Goal: Transaction & Acquisition: Purchase product/service

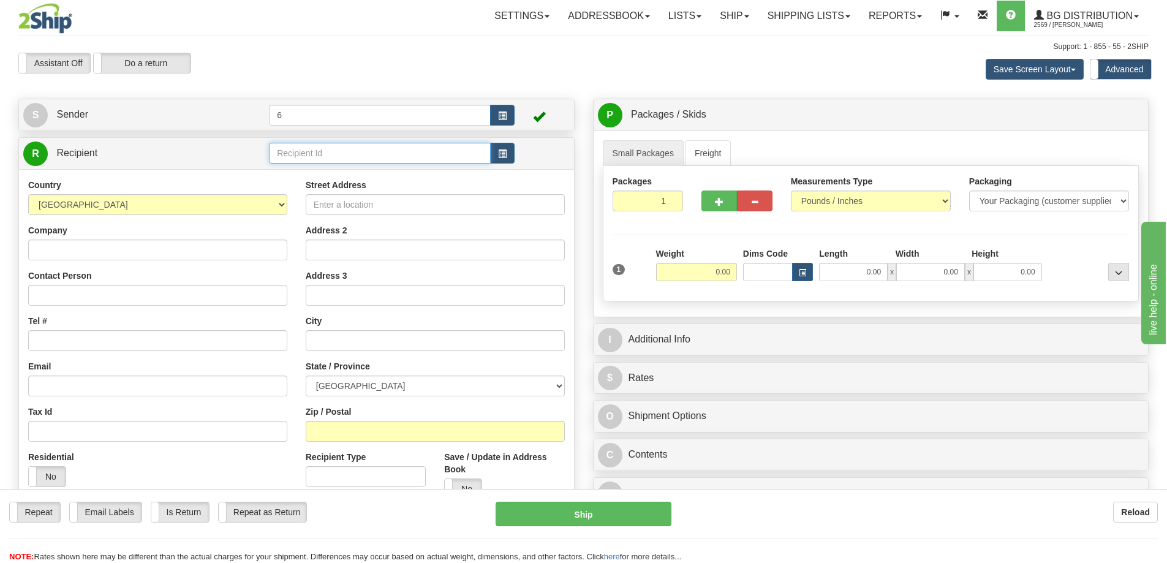
click at [304, 154] on input "text" at bounding box center [380, 153] width 222 height 21
click at [347, 177] on div "44001" at bounding box center [378, 173] width 210 height 13
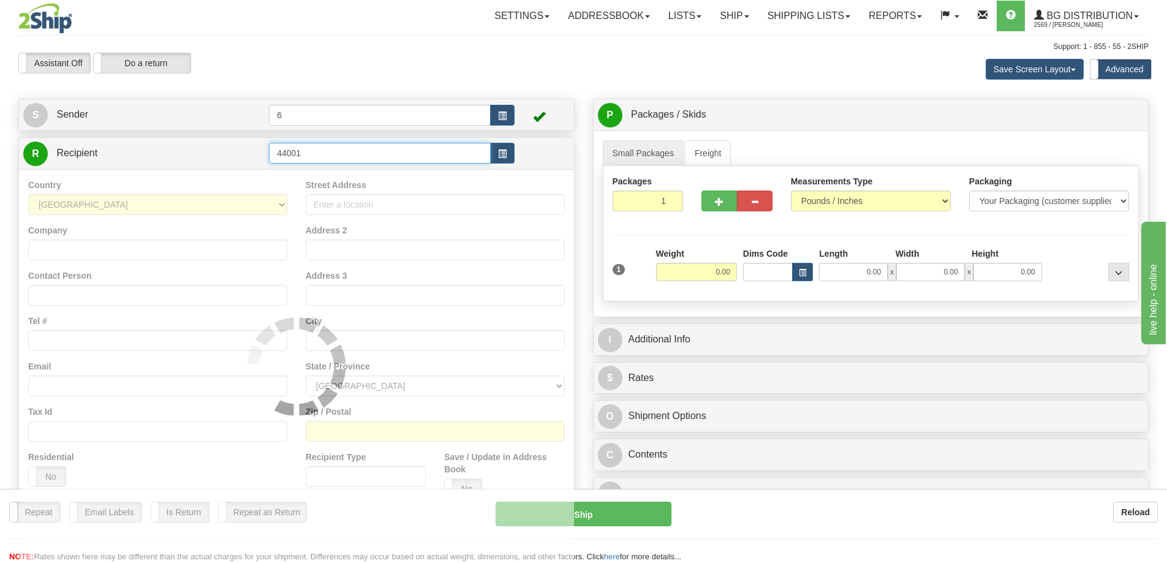
type input "44001"
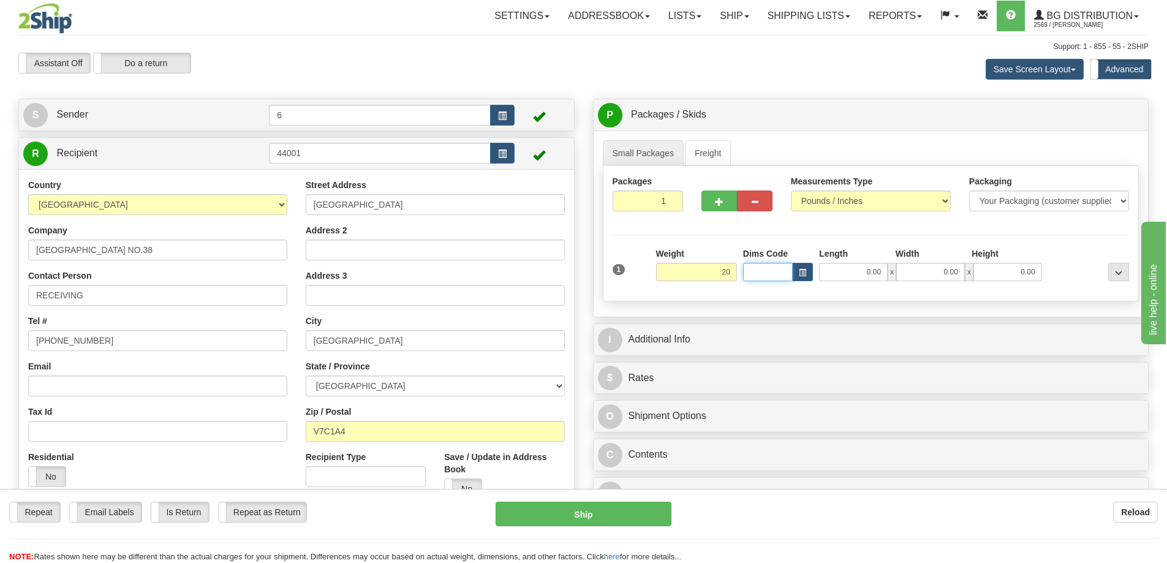
type input "20.00"
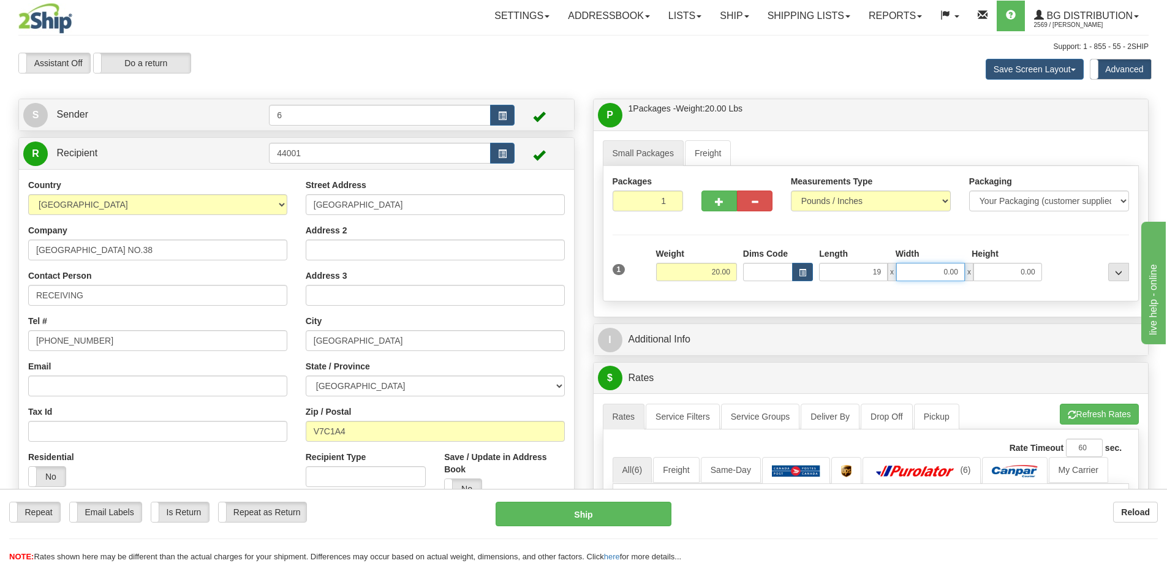
type input "19.00"
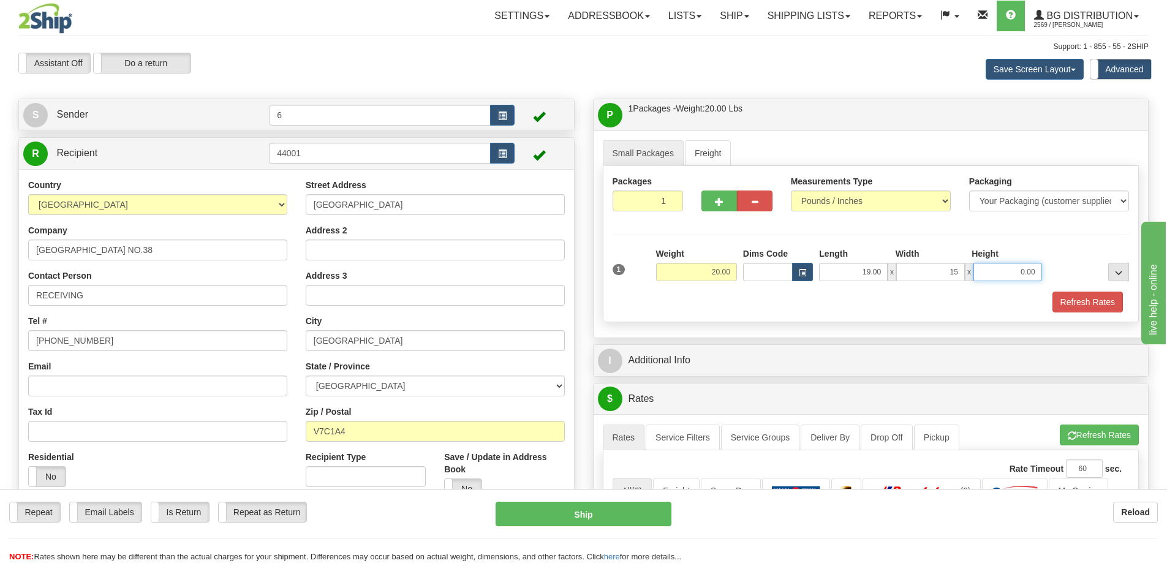
type input "15.00"
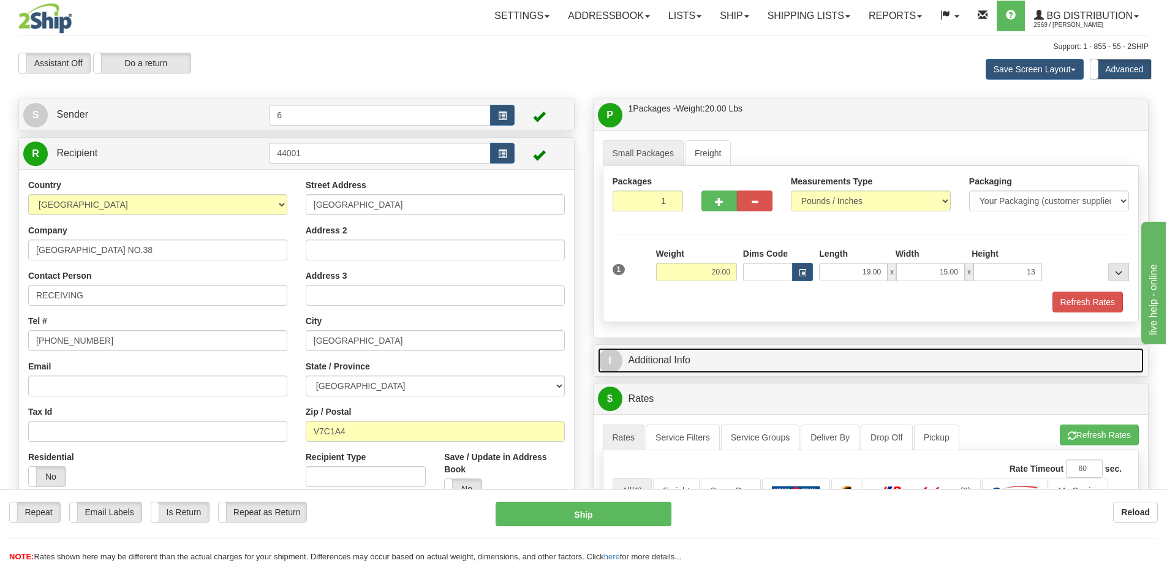
type input "13.00"
click at [704, 363] on link "I Additional Info" at bounding box center [871, 360] width 546 height 25
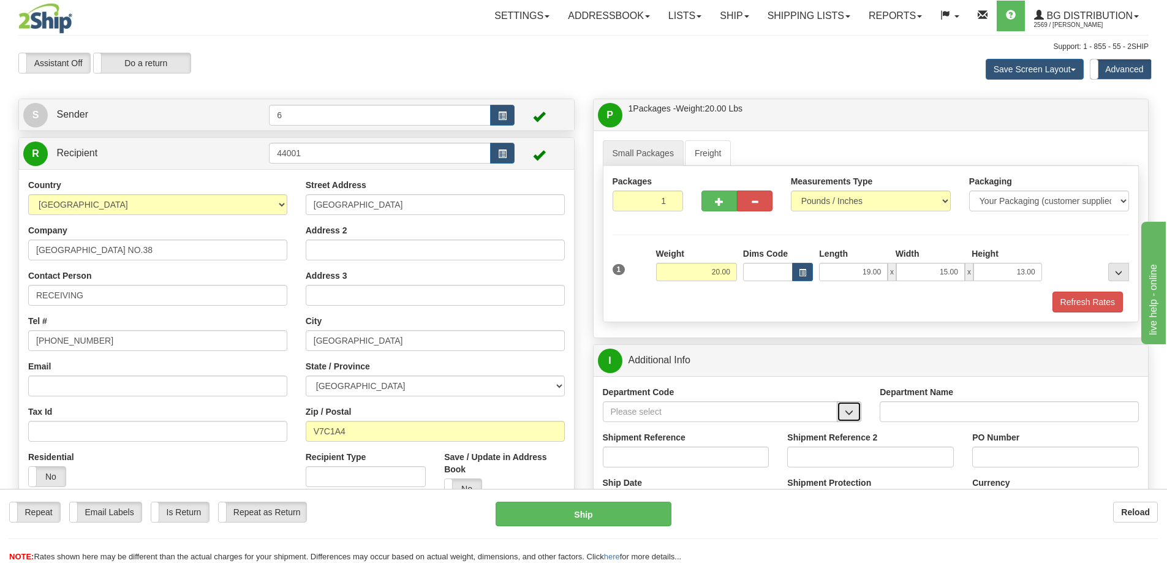
click at [852, 413] on span "button" at bounding box center [849, 413] width 9 height 8
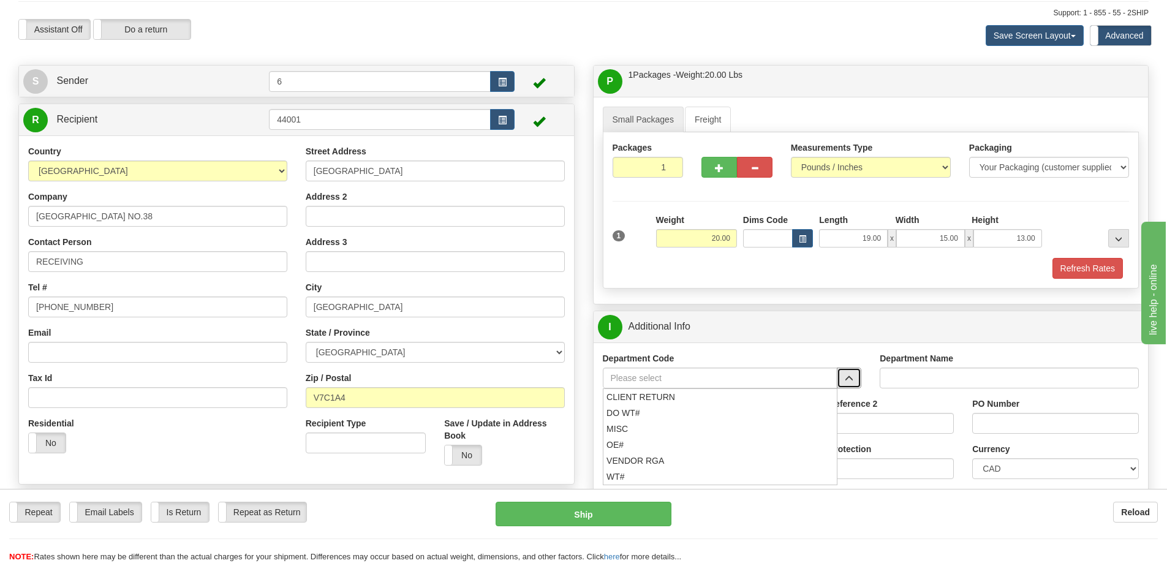
scroll to position [61, 0]
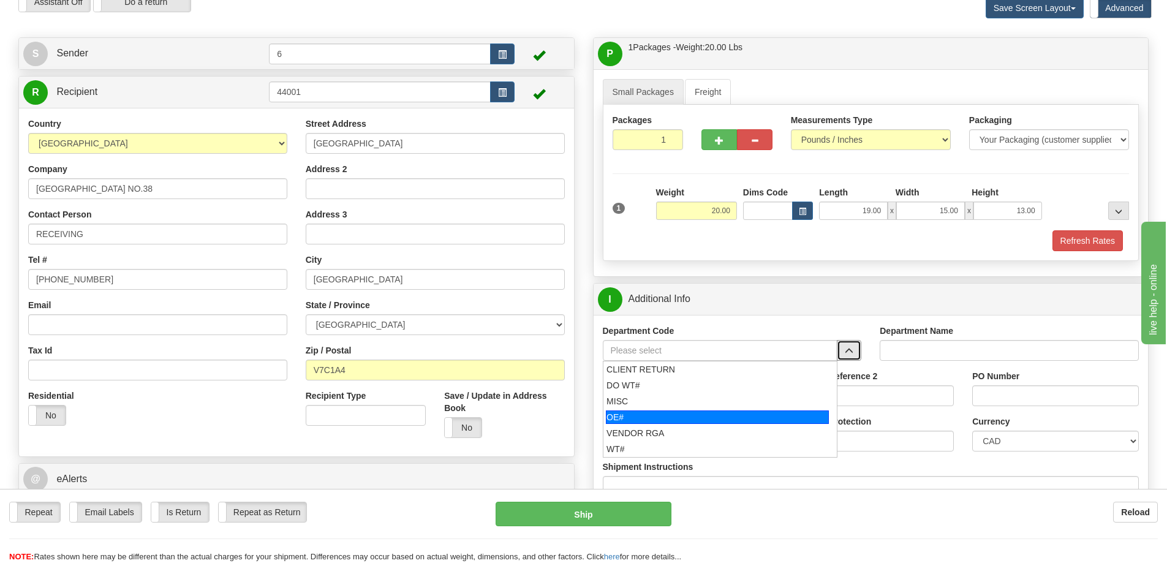
click at [621, 423] on div "OE#" at bounding box center [717, 416] width 223 height 13
type input "OE#"
type input "ORDERS"
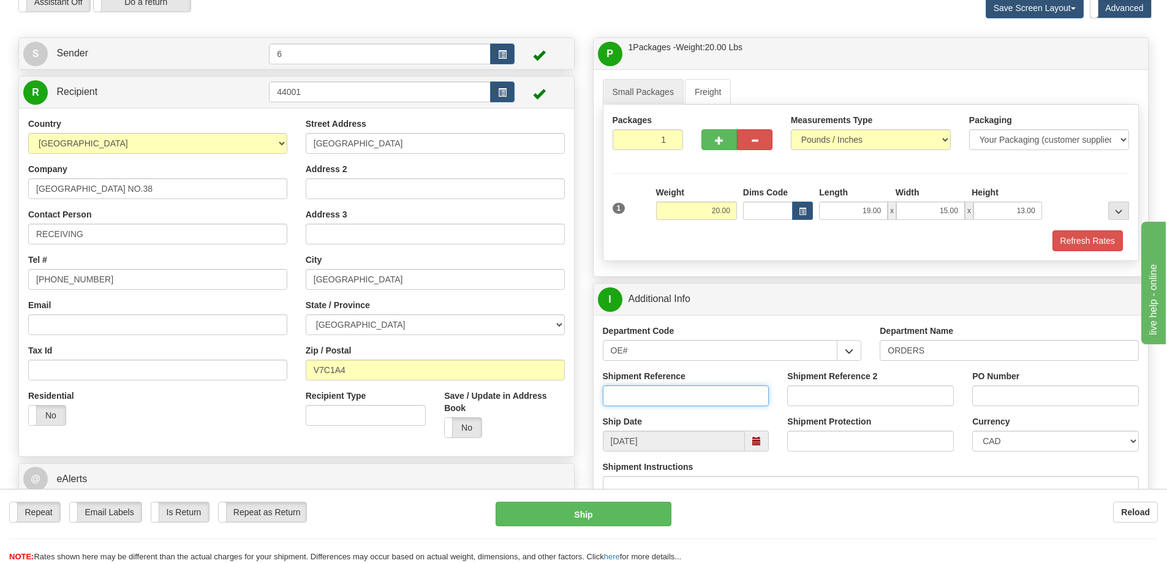
click at [647, 395] on input "Shipment Reference" at bounding box center [686, 395] width 167 height 21
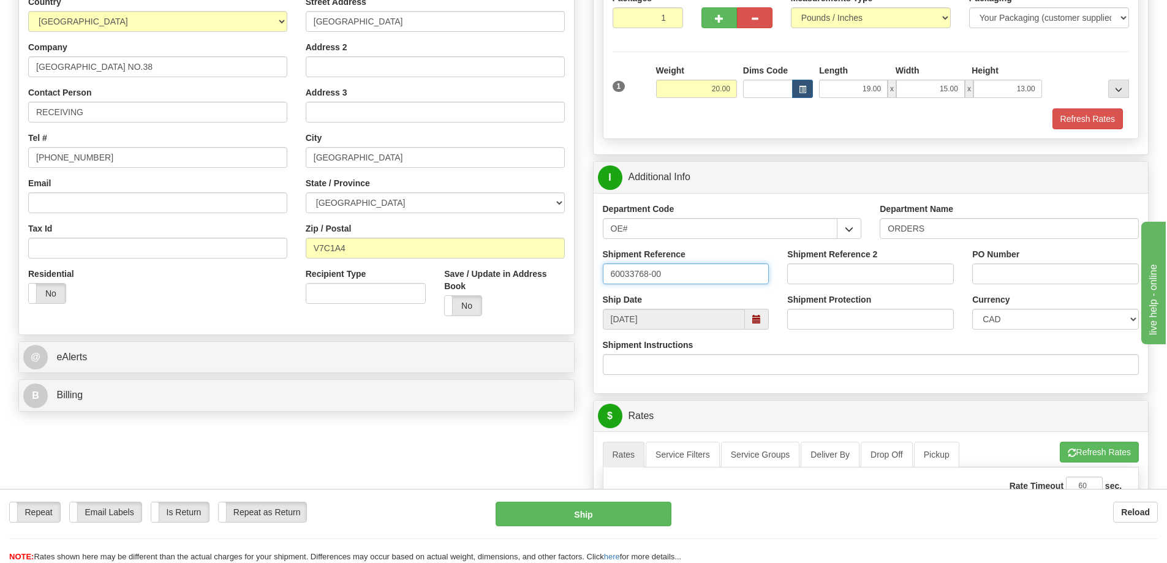
scroll to position [184, 0]
type input "60033768-00"
click at [1026, 278] on input "PO Number" at bounding box center [1055, 273] width 167 height 21
click at [880, 276] on input "Shipment Reference 2" at bounding box center [870, 273] width 167 height 21
type input "60033723-00"
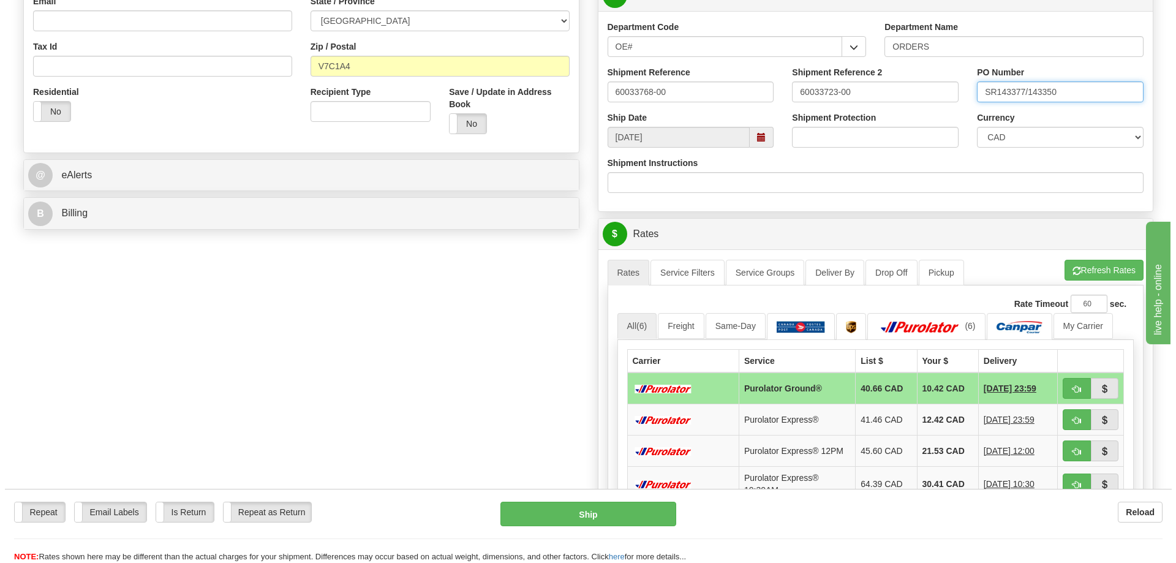
scroll to position [368, 0]
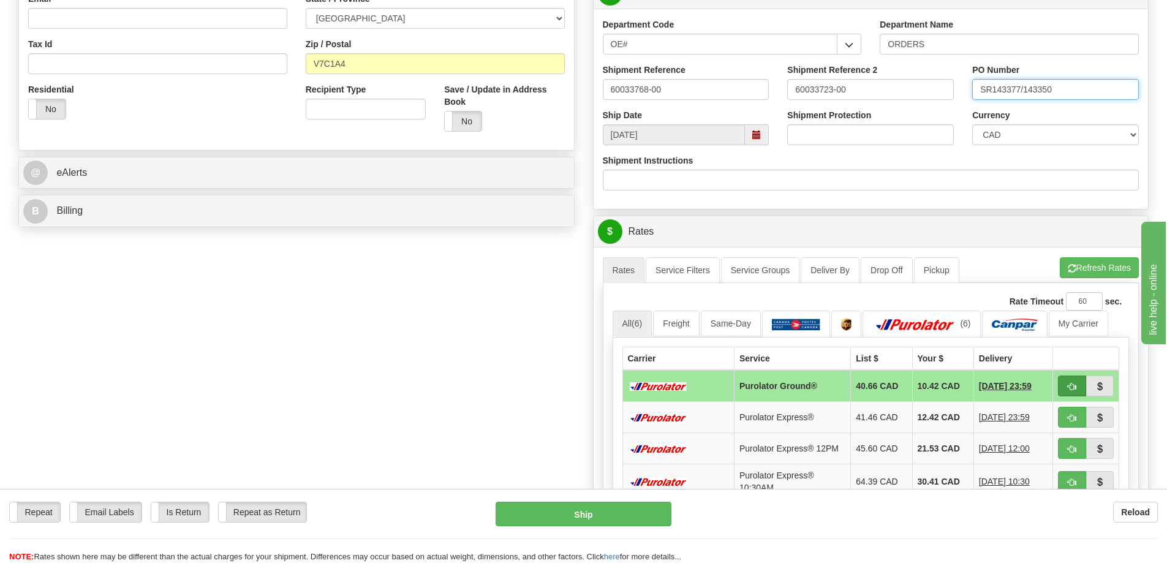
type input "SR143377/143350"
click at [1065, 385] on button "button" at bounding box center [1072, 386] width 28 height 21
type input "260"
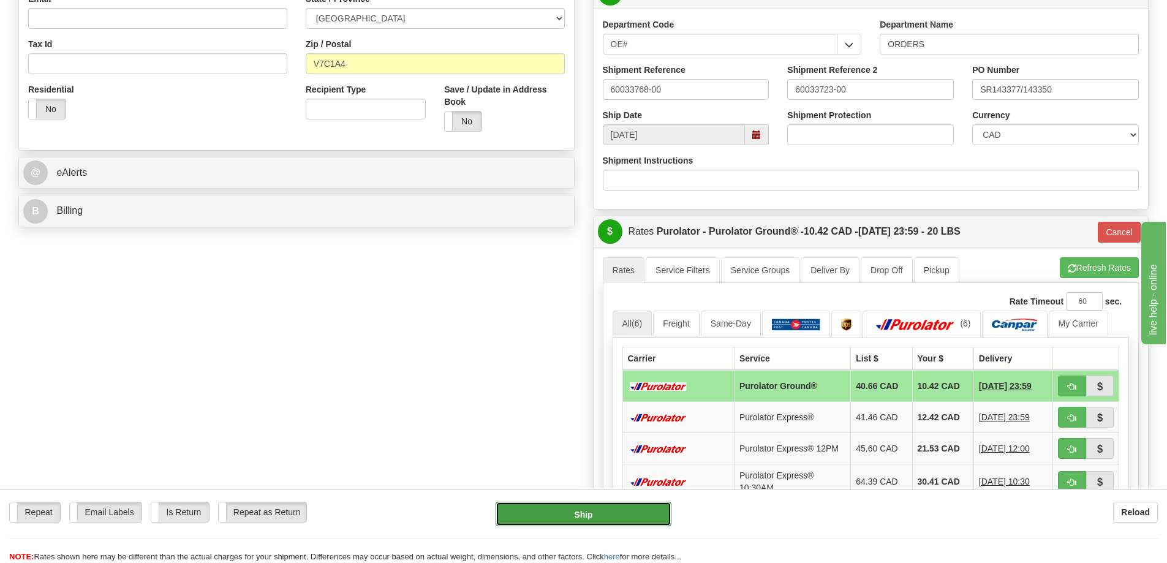
click at [600, 515] on button "Ship" at bounding box center [584, 514] width 176 height 25
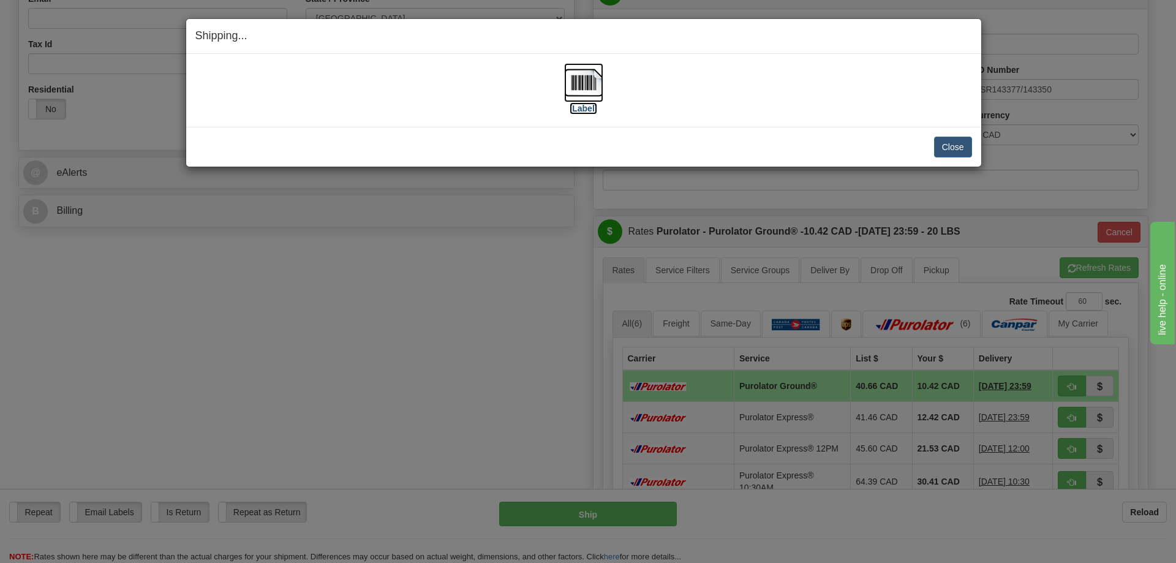
click at [594, 87] on img at bounding box center [583, 82] width 39 height 39
click at [962, 150] on button "Close" at bounding box center [953, 147] width 38 height 21
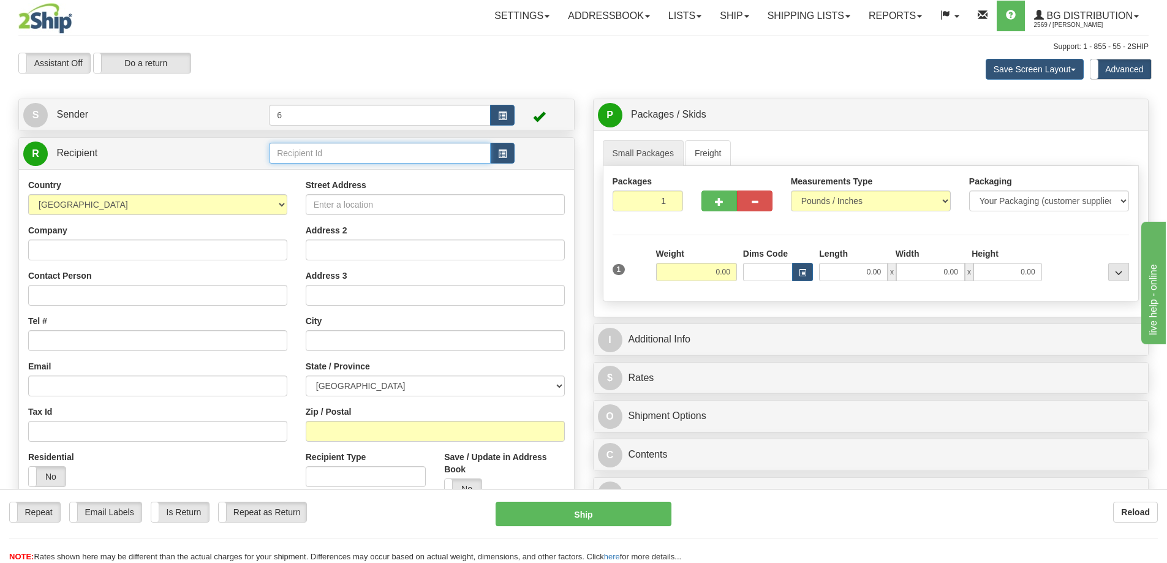
click at [366, 154] on input "text" at bounding box center [380, 153] width 222 height 21
click at [380, 173] on div "41099" at bounding box center [378, 173] width 210 height 13
type input "41099"
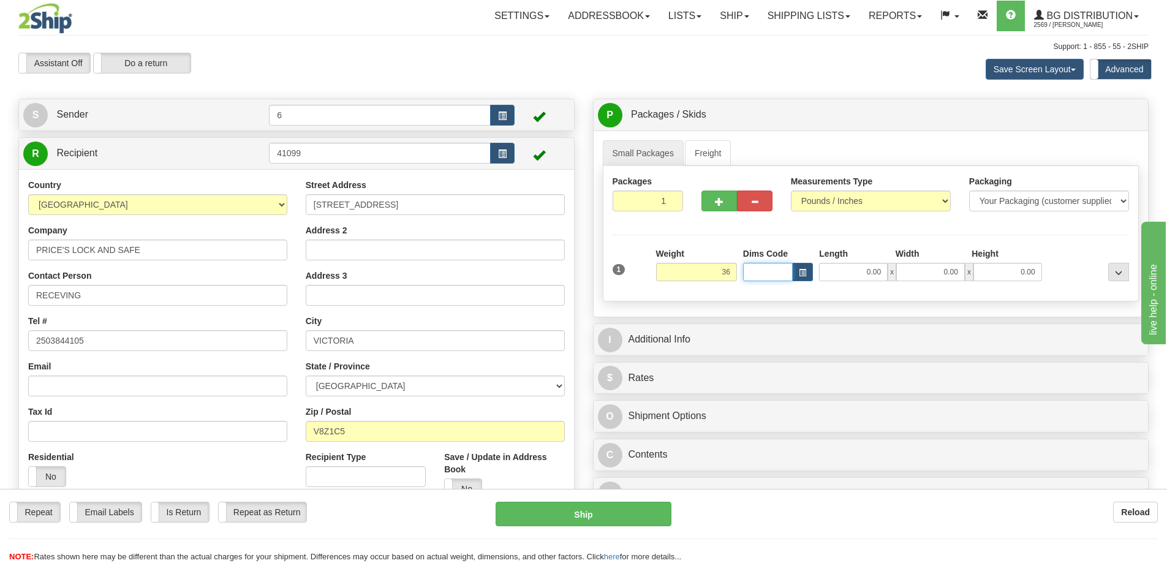
type input "36.00"
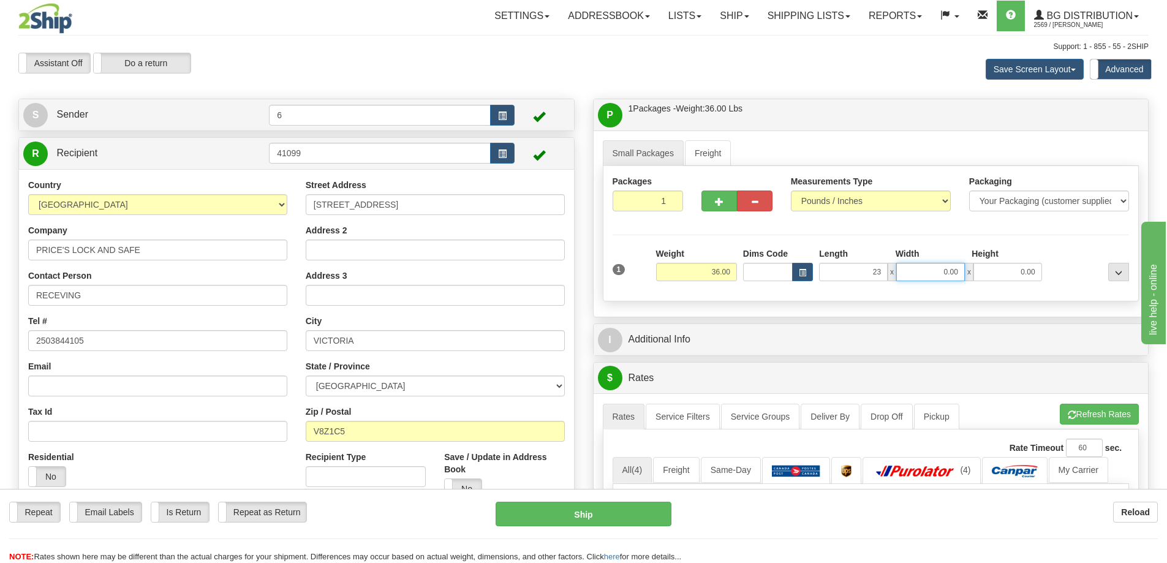
type input "23.00"
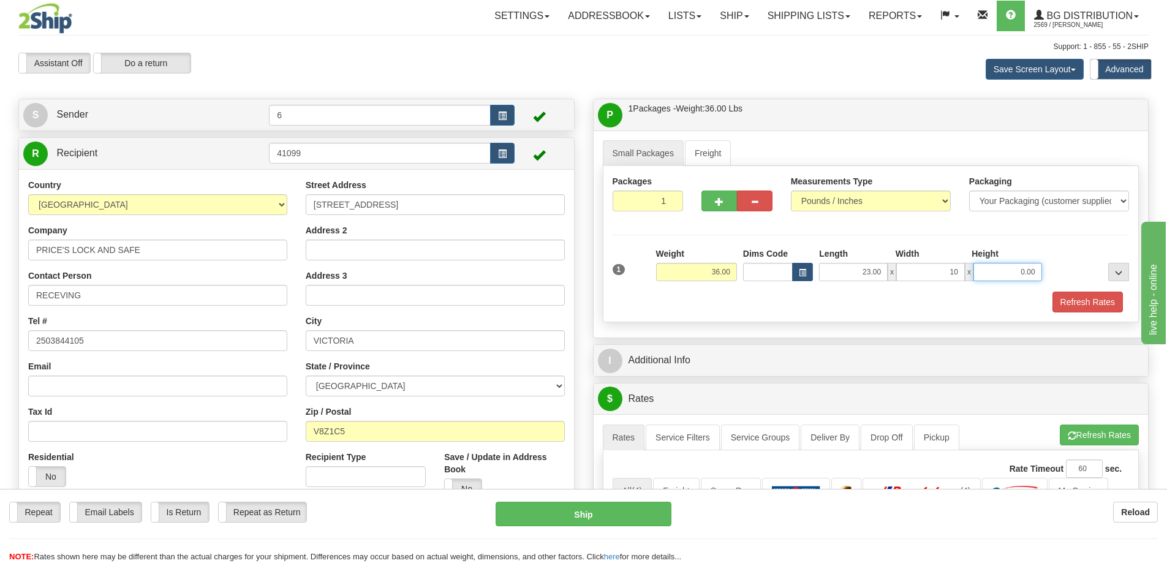
type input "10.00"
type input "8.00"
click at [726, 209] on button "button" at bounding box center [719, 201] width 36 height 21
radio input "true"
type input "2"
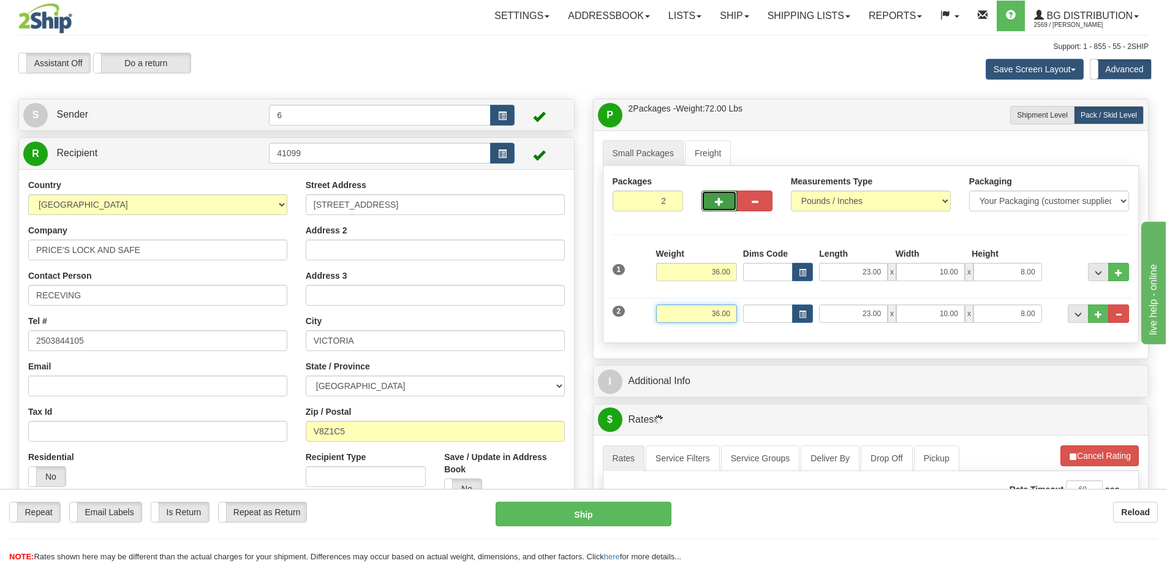
click at [718, 316] on input "36.00" at bounding box center [696, 313] width 81 height 18
type input "29.00"
type input "19.00"
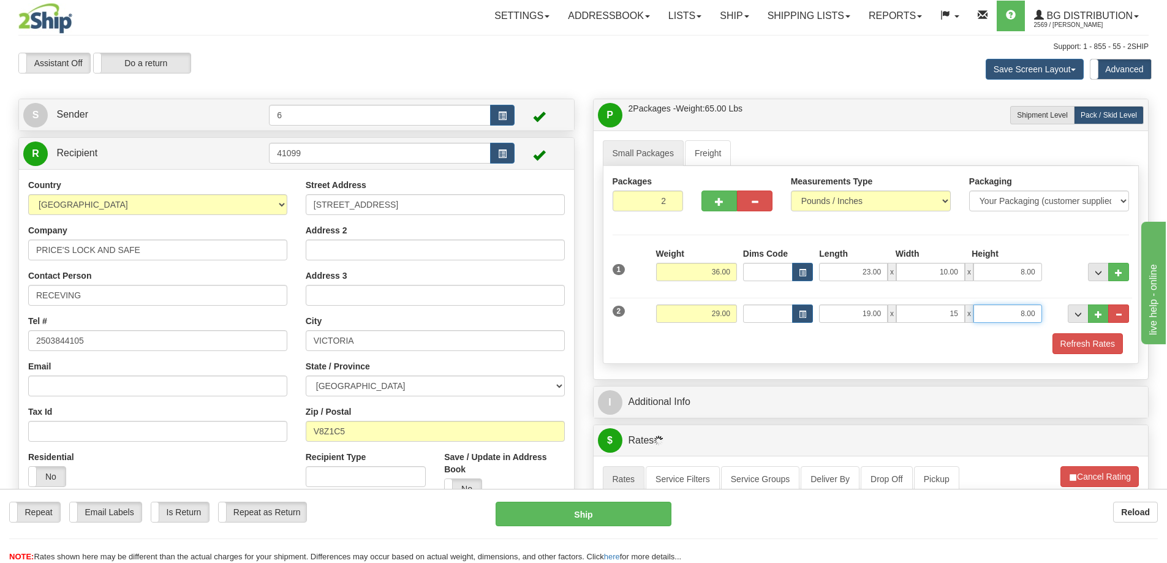
type input "15.00"
type input "13.00"
click at [1095, 318] on span "..." at bounding box center [1098, 314] width 7 height 7
type input "3"
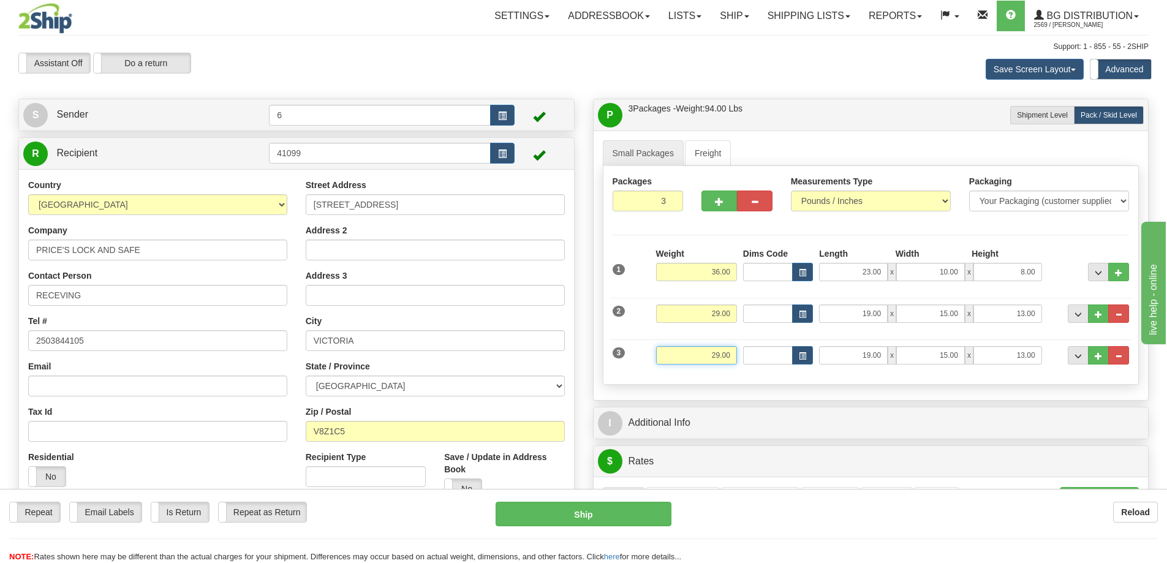
click at [716, 358] on input "29.00" at bounding box center [696, 355] width 81 height 18
click at [722, 356] on input "29.00" at bounding box center [696, 355] width 81 height 18
type input "19.00"
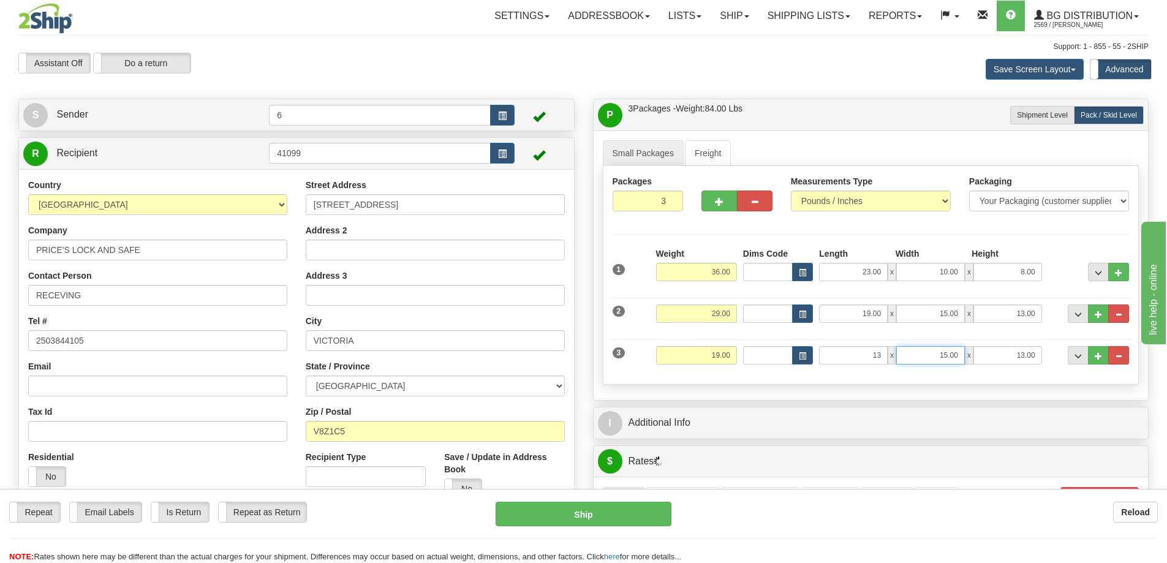
type input "13.00"
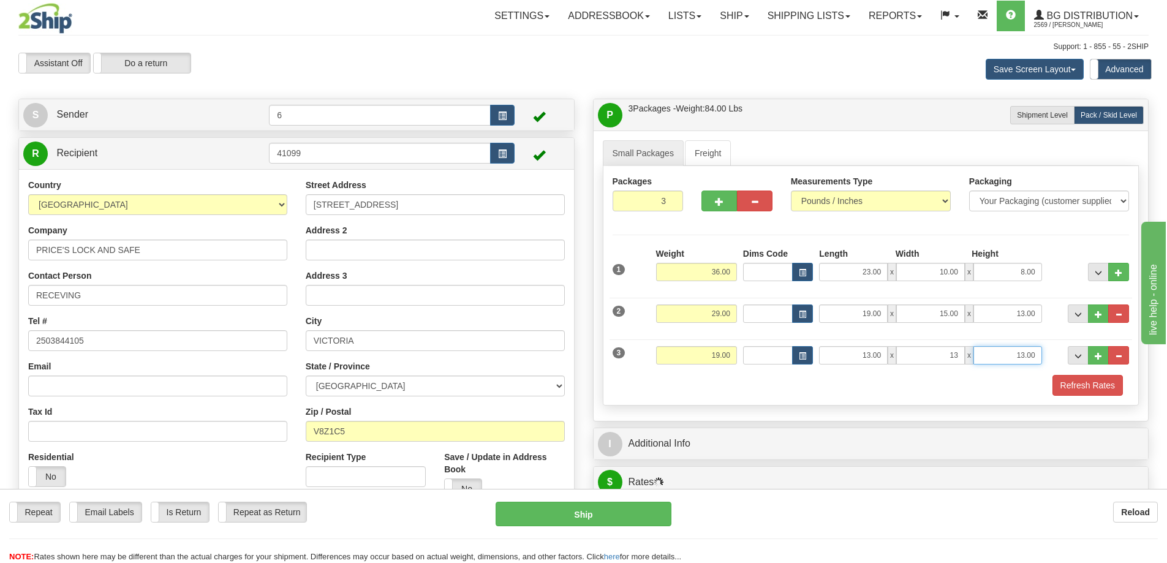
type input "13.00"
type input "9.00"
click at [808, 380] on div "Refresh Rates" at bounding box center [871, 385] width 523 height 21
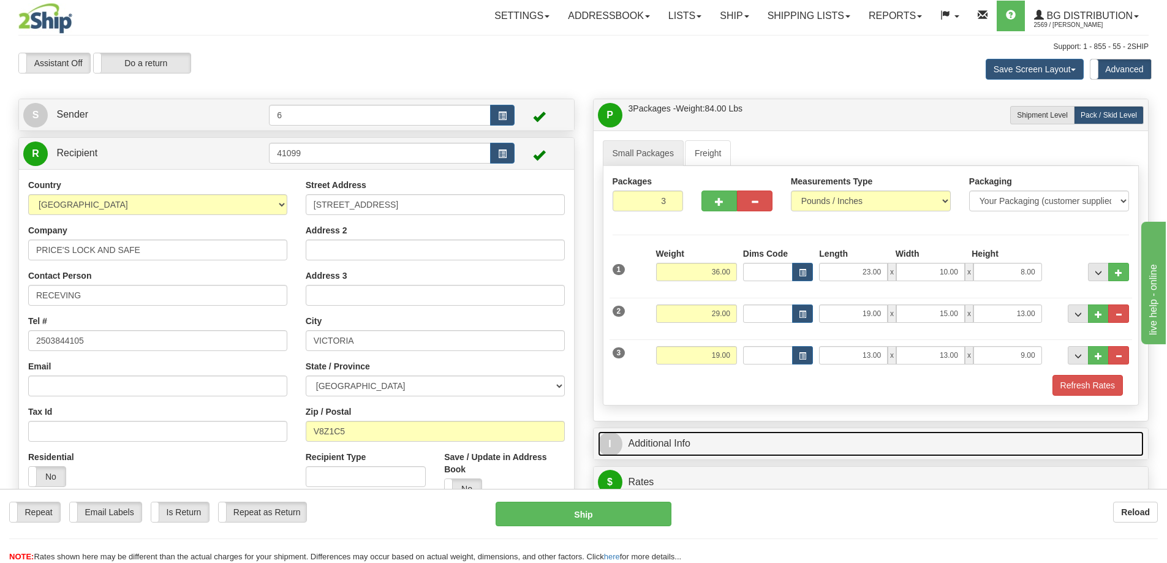
click at [739, 442] on link "I Additional Info" at bounding box center [871, 443] width 546 height 25
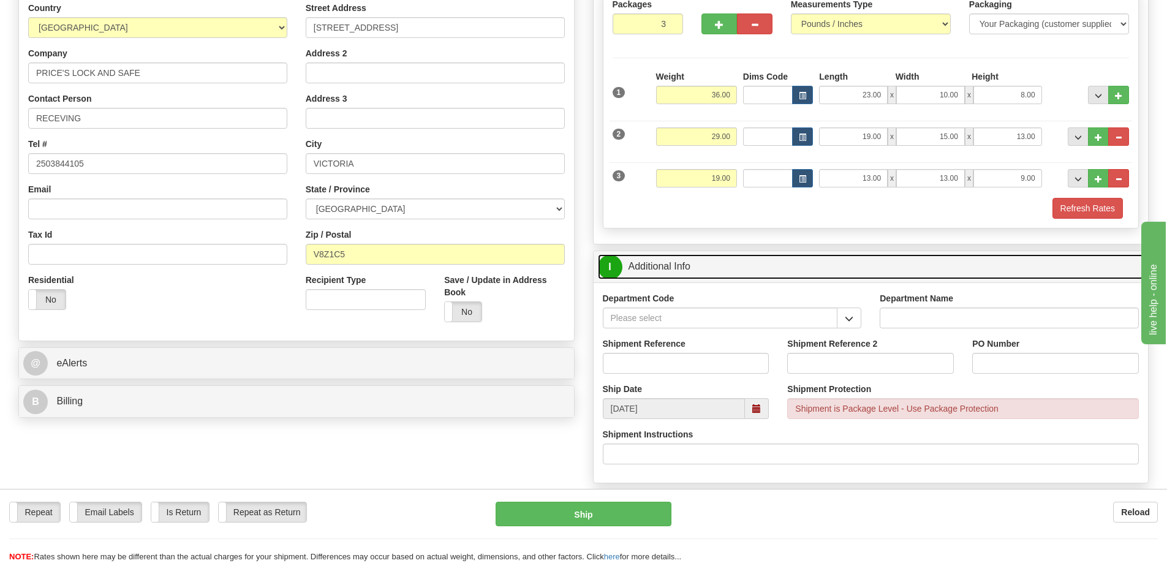
scroll to position [184, 0]
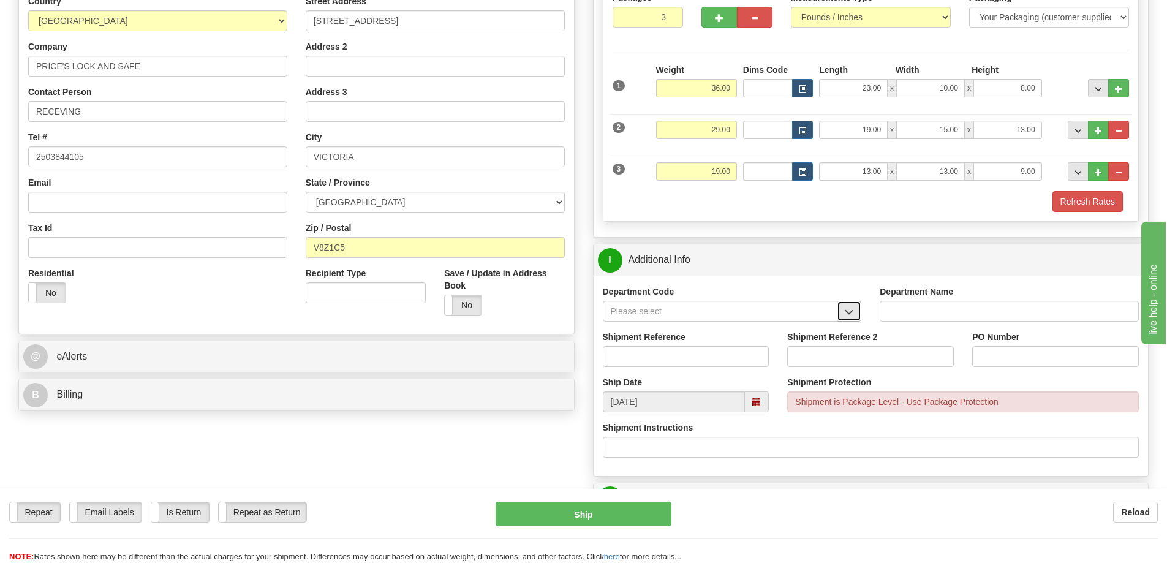
click at [850, 316] on span "button" at bounding box center [849, 312] width 9 height 8
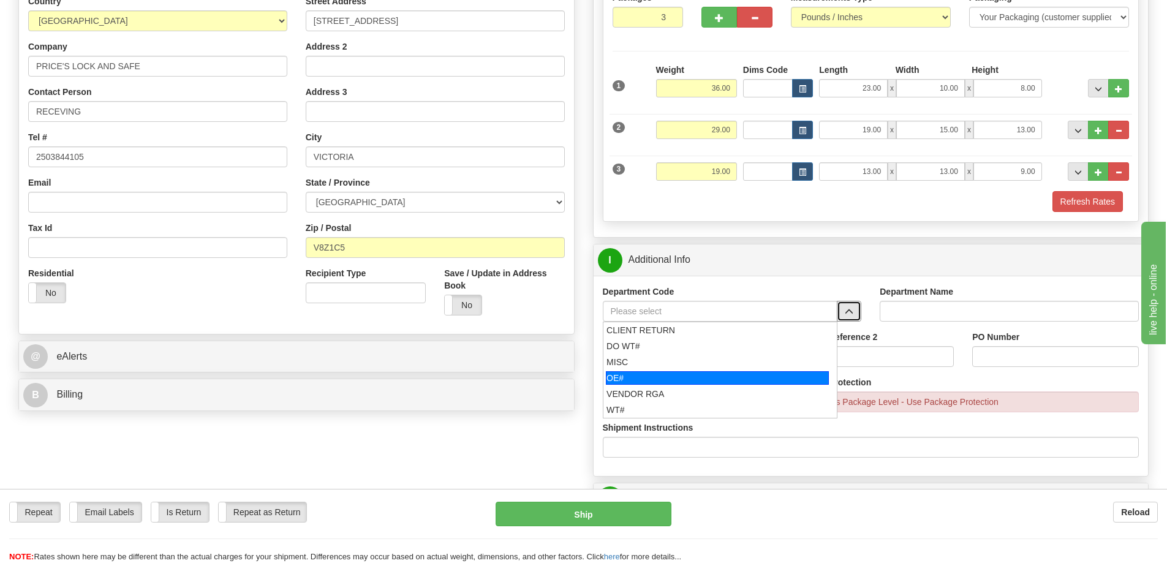
click at [714, 376] on div "OE#" at bounding box center [717, 377] width 223 height 13
type input "OE#"
type input "ORDERS"
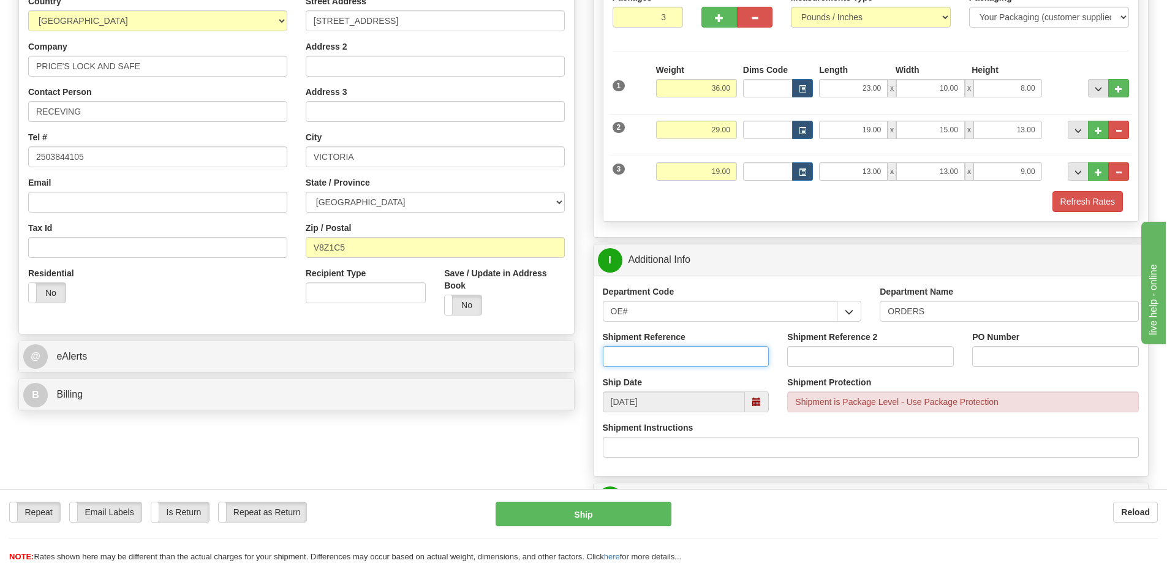
click at [719, 357] on input "Shipment Reference" at bounding box center [686, 356] width 167 height 21
type input "60033773-00"
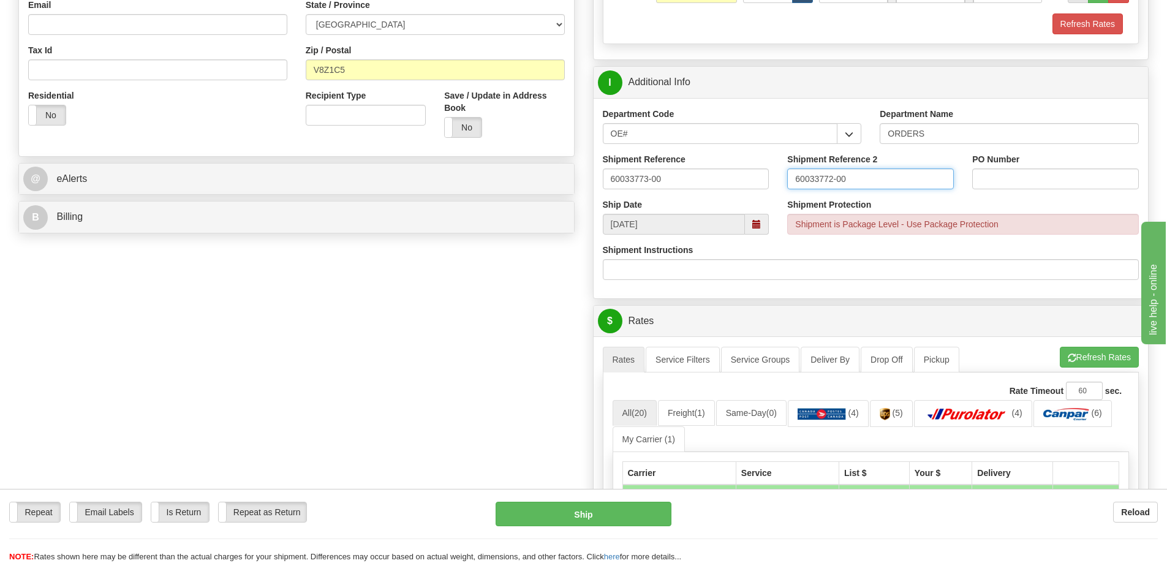
scroll to position [368, 0]
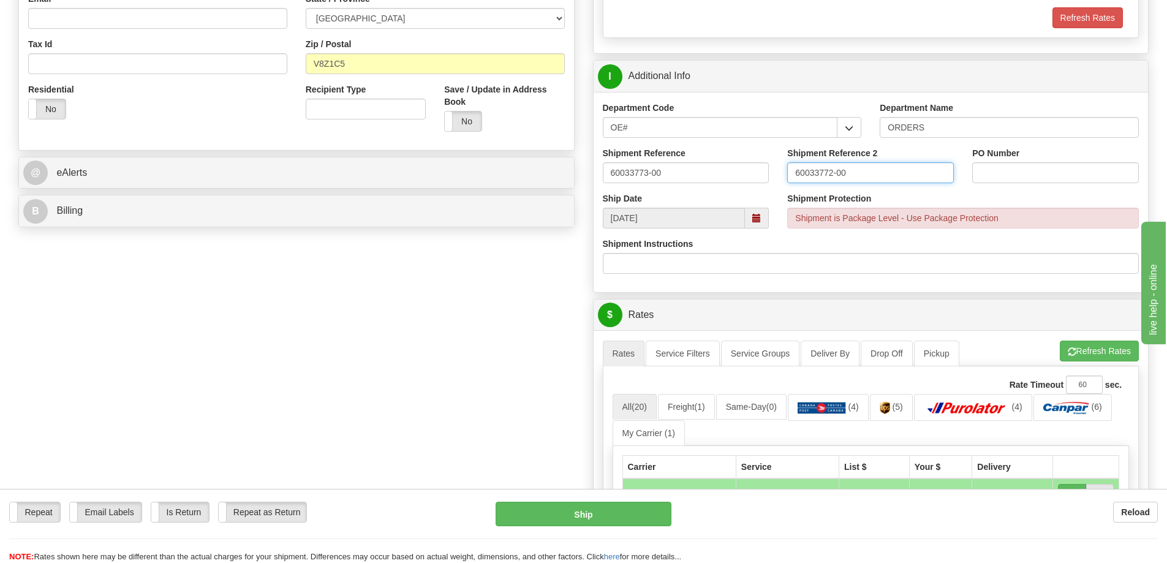
type input "60033772-00"
click at [1046, 168] on input "PO Number" at bounding box center [1055, 172] width 167 height 21
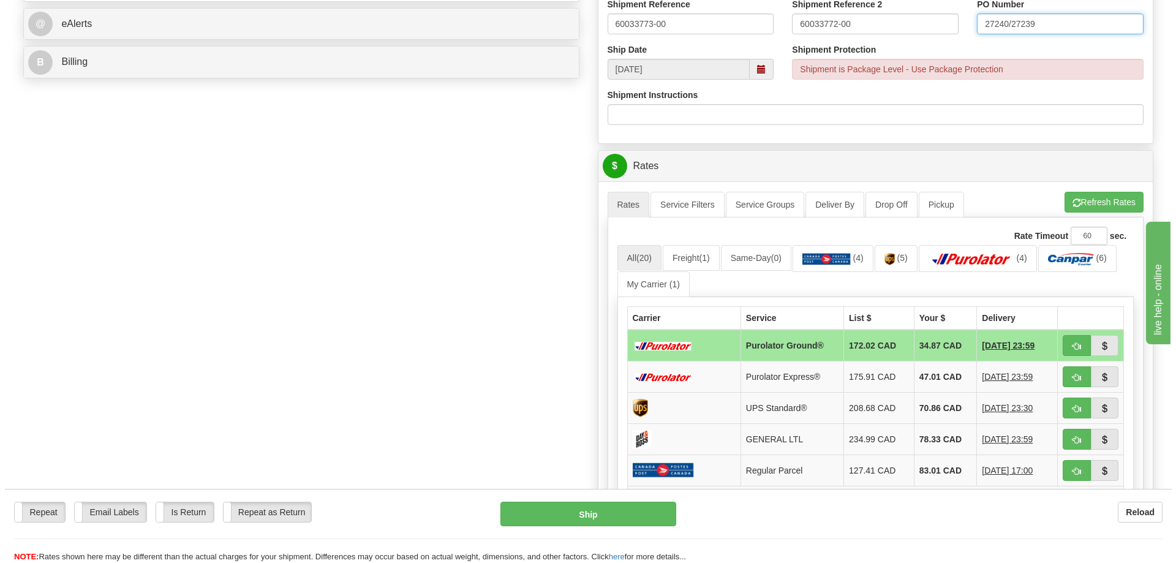
scroll to position [551, 0]
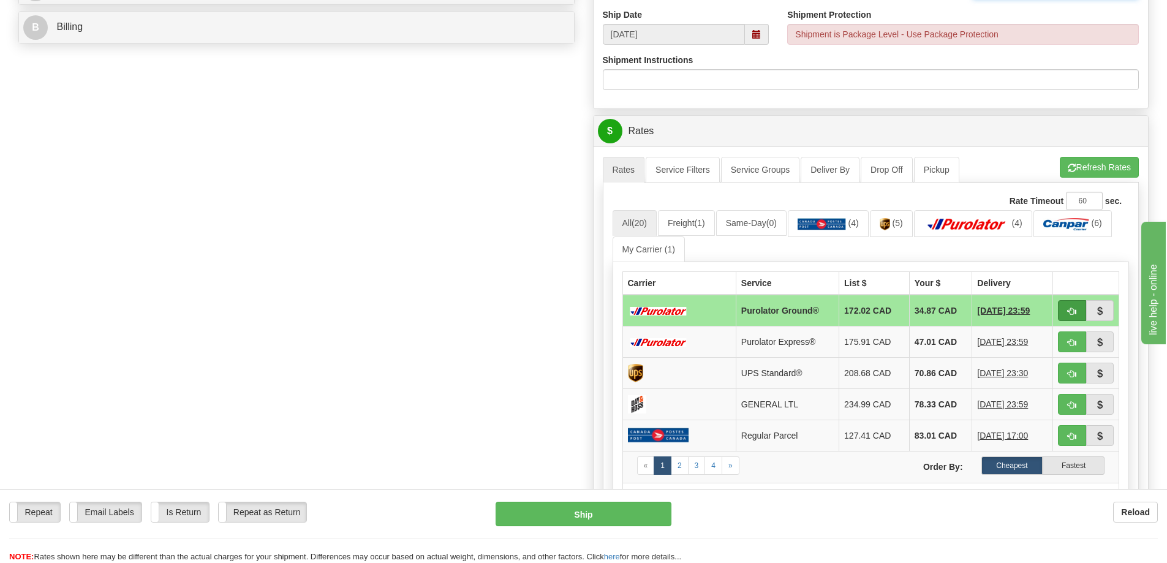
type input "27240/27239"
click at [1065, 311] on button "button" at bounding box center [1072, 310] width 28 height 21
type input "260"
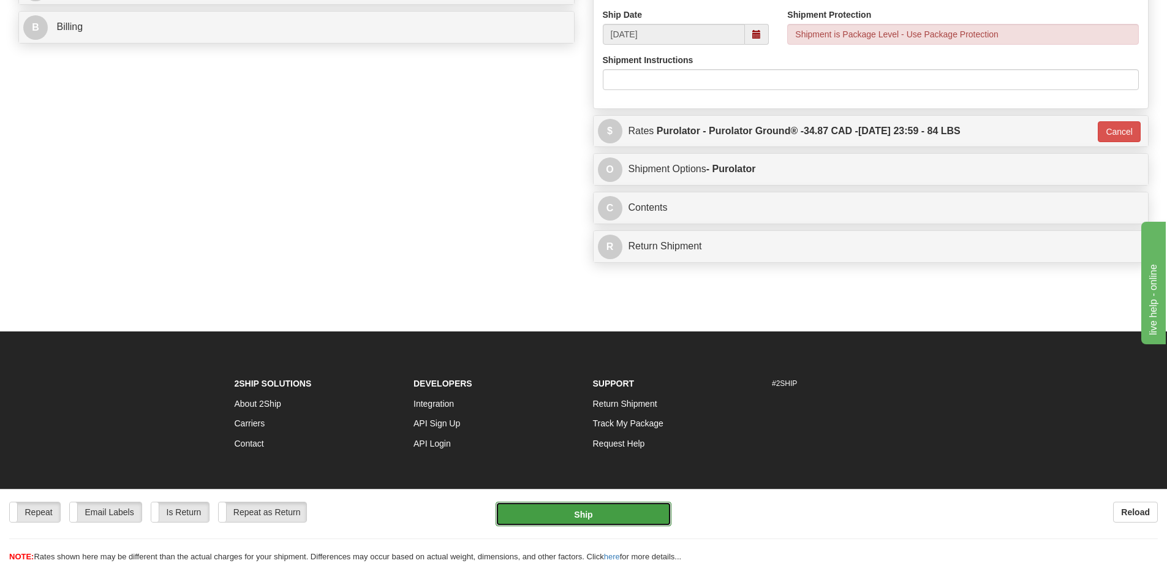
click at [553, 521] on button "Ship" at bounding box center [584, 514] width 176 height 25
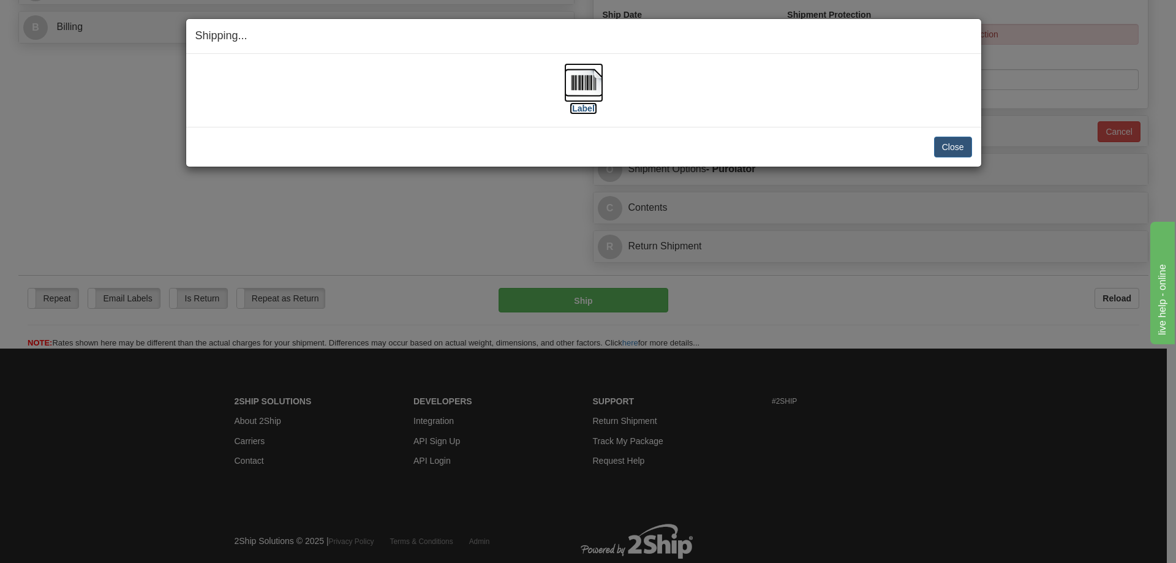
click at [594, 80] on img at bounding box center [583, 82] width 39 height 39
